Goal: Task Accomplishment & Management: Manage account settings

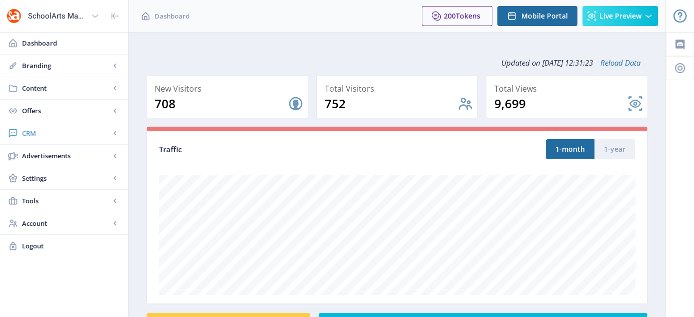
click at [31, 134] on span "CRM" at bounding box center [66, 133] width 88 height 10
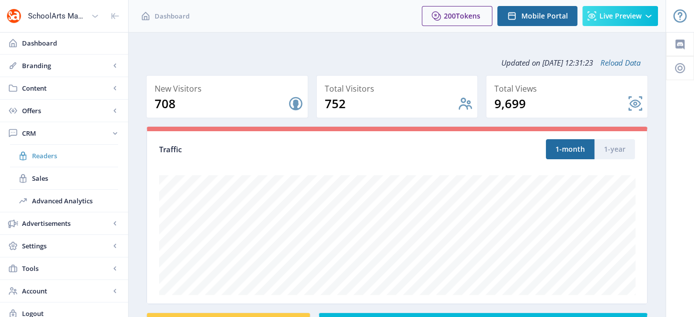
click at [59, 157] on span "Readers" at bounding box center [75, 156] width 86 height 10
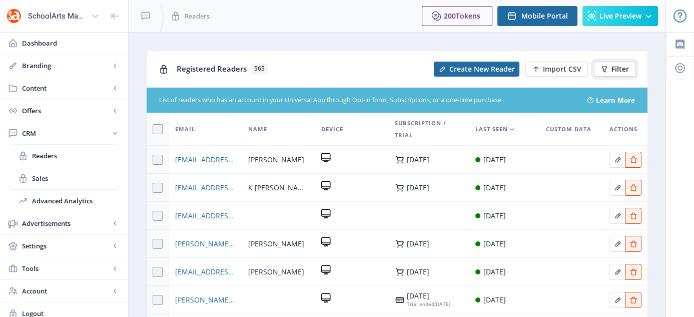
click at [615, 69] on span "Filter" at bounding box center [621, 69] width 18 height 8
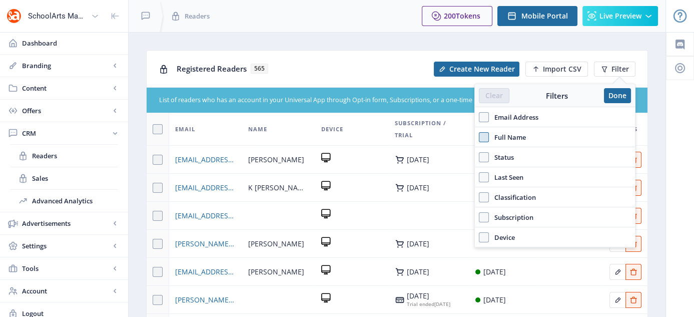
click at [484, 135] on span at bounding box center [484, 137] width 10 height 10
click at [480, 137] on input "Full Name" at bounding box center [479, 137] width 1 height 1
checkbox input "true"
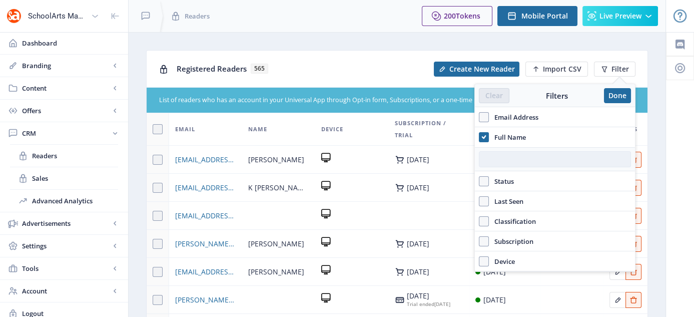
click at [494, 156] on input "text" at bounding box center [555, 159] width 152 height 16
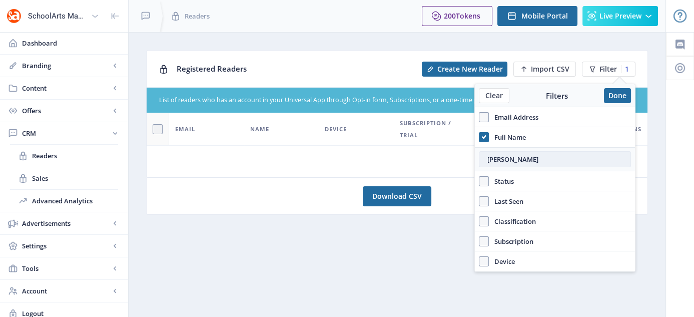
drag, startPoint x: 544, startPoint y: 161, endPoint x: 483, endPoint y: 165, distance: 60.7
click at [483, 165] on input "[PERSON_NAME]" at bounding box center [555, 159] width 152 height 16
type input "[PERSON_NAME]"
click at [483, 137] on use at bounding box center [484, 137] width 5 height 4
click at [480, 137] on input "Full Name" at bounding box center [479, 137] width 1 height 1
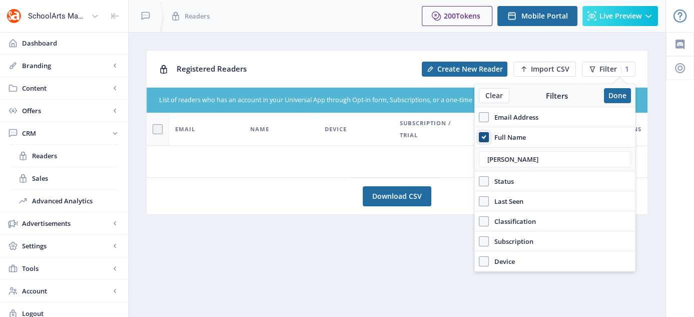
checkbox input "false"
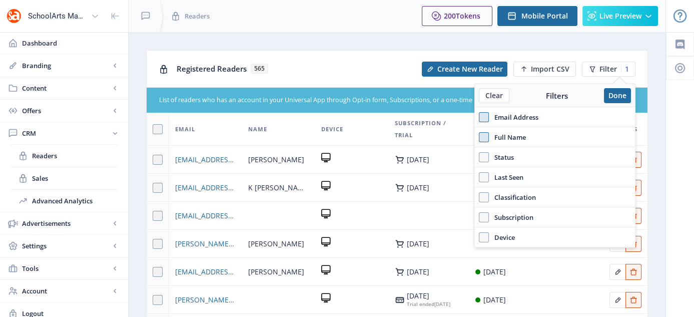
click at [483, 114] on span at bounding box center [484, 117] width 10 height 10
click at [480, 117] on input "Email Address" at bounding box center [479, 117] width 1 height 1
checkbox input "true"
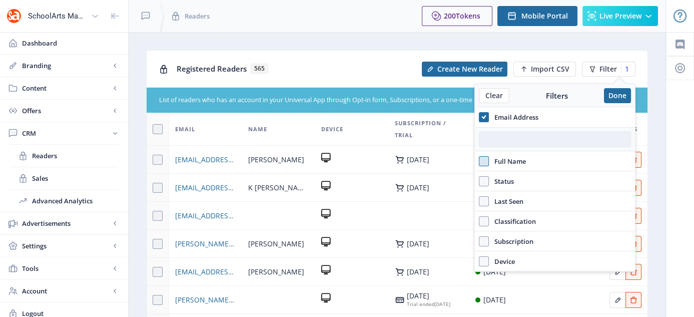
click at [509, 137] on input "text" at bounding box center [555, 139] width 152 height 16
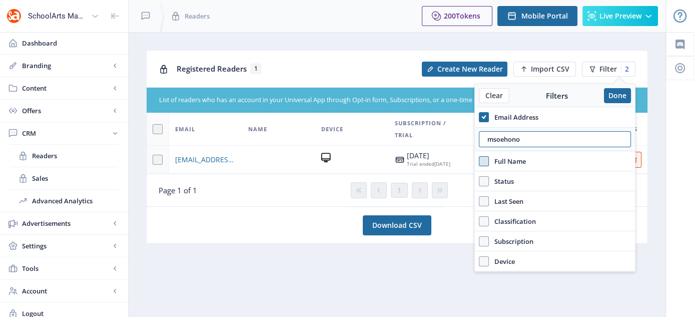
type input "msoehono"
click at [266, 156] on div at bounding box center [278, 160] width 61 height 12
click at [614, 94] on button "Done" at bounding box center [617, 95] width 27 height 15
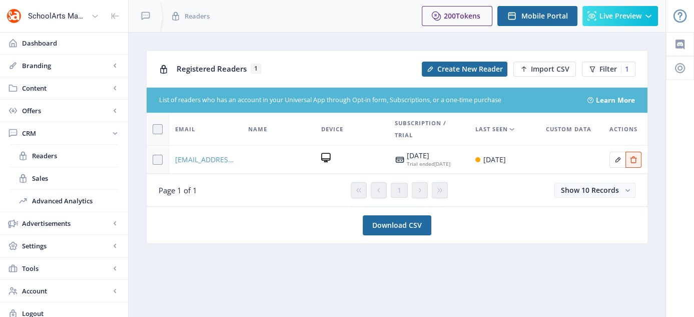
click at [184, 159] on span "[EMAIL_ADDRESS][DOMAIN_NAME]" at bounding box center [205, 160] width 61 height 12
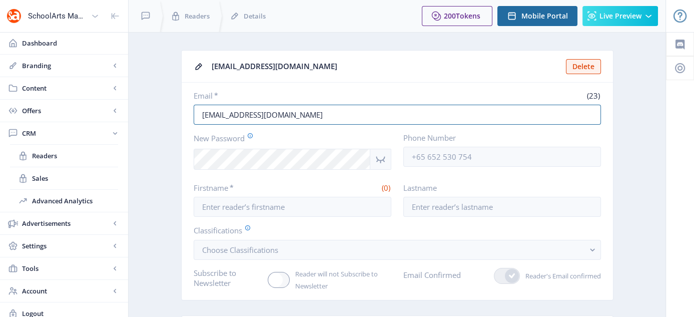
drag, startPoint x: 313, startPoint y: 112, endPoint x: 165, endPoint y: 125, distance: 149.2
click at [165, 125] on app-crm-reader "[EMAIL_ADDRESS][DOMAIN_NAME] Delete Email * (23) [EMAIL_ADDRESS][DOMAIN_NAME] N…" at bounding box center [397, 249] width 502 height 399
